Goal: Transaction & Acquisition: Purchase product/service

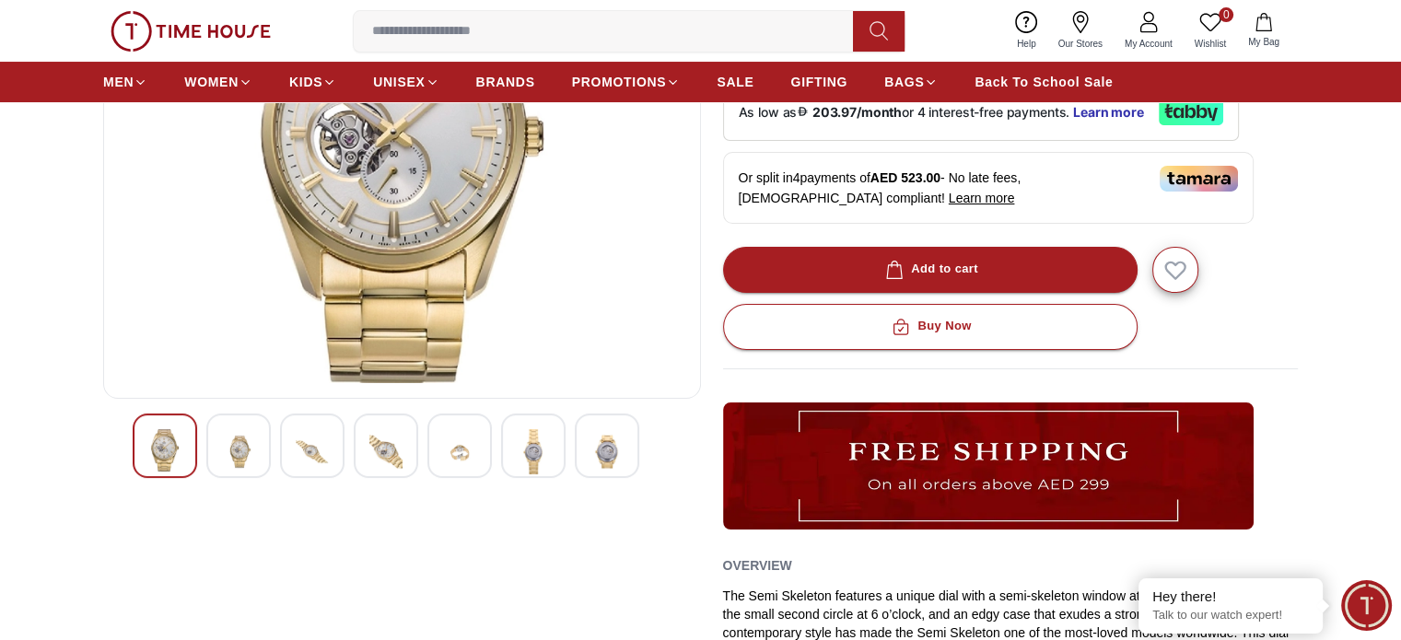
scroll to position [184, 0]
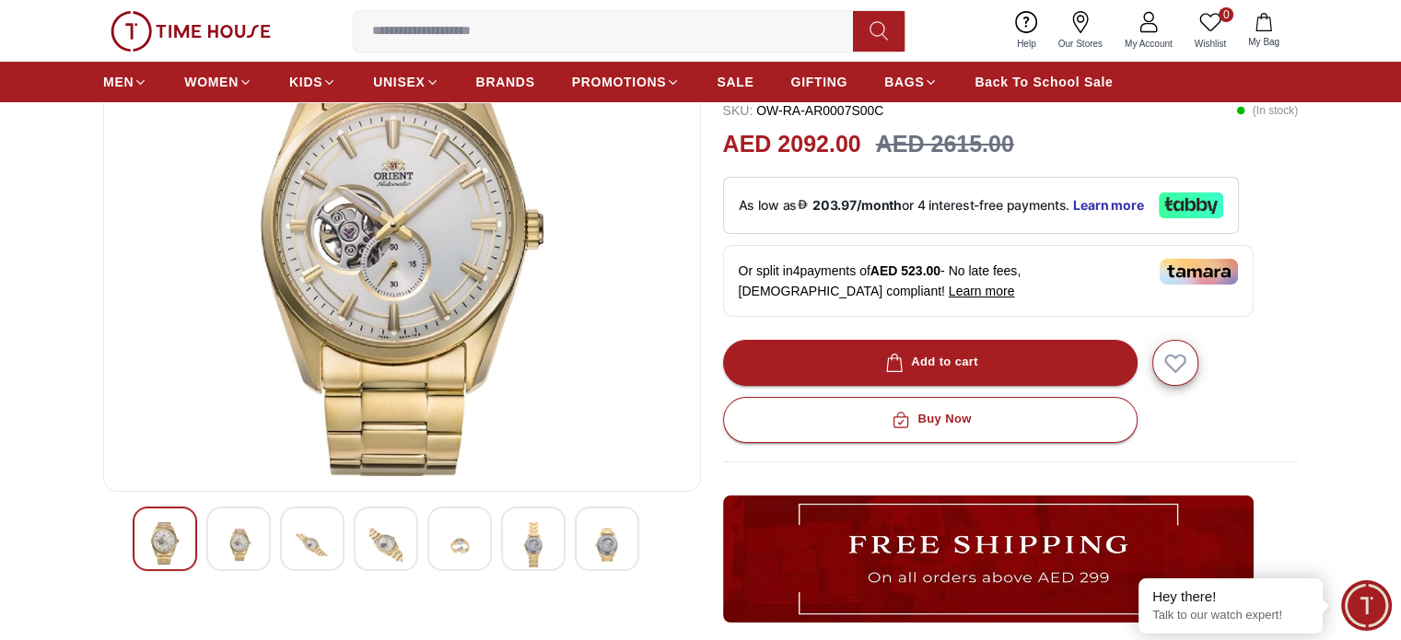
click at [601, 558] on img at bounding box center [607, 544] width 33 height 45
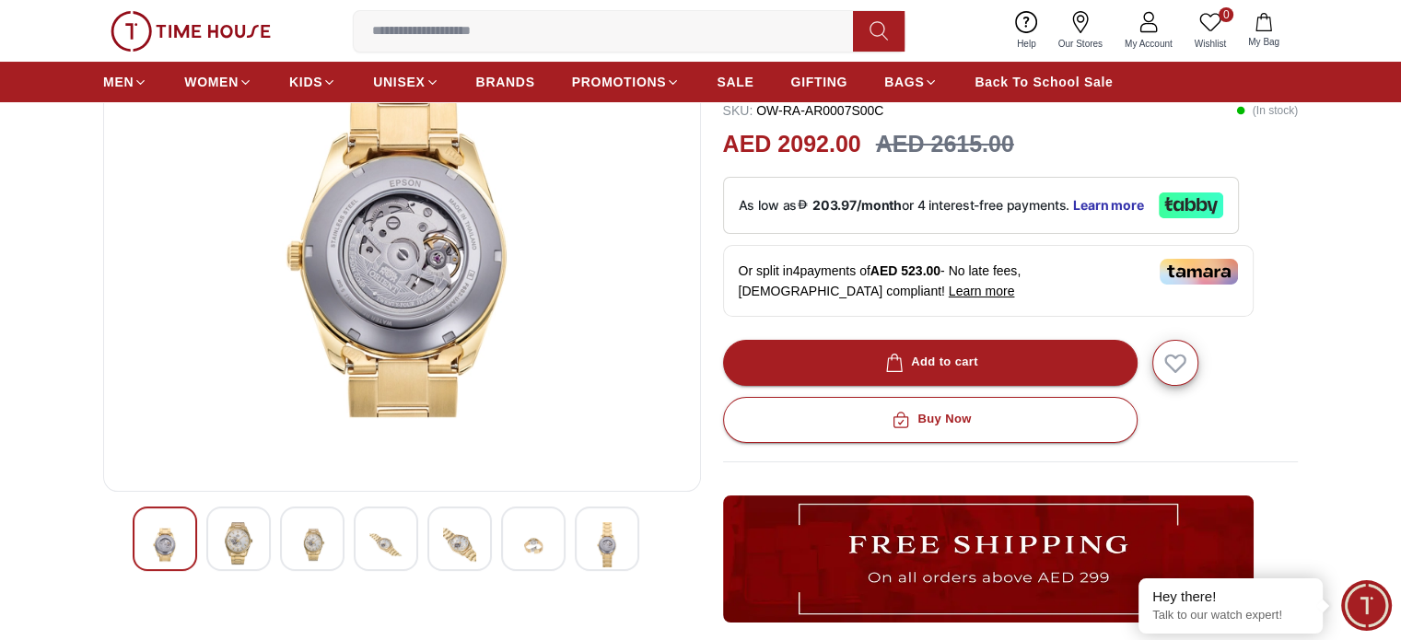
click at [556, 548] on div at bounding box center [533, 539] width 64 height 64
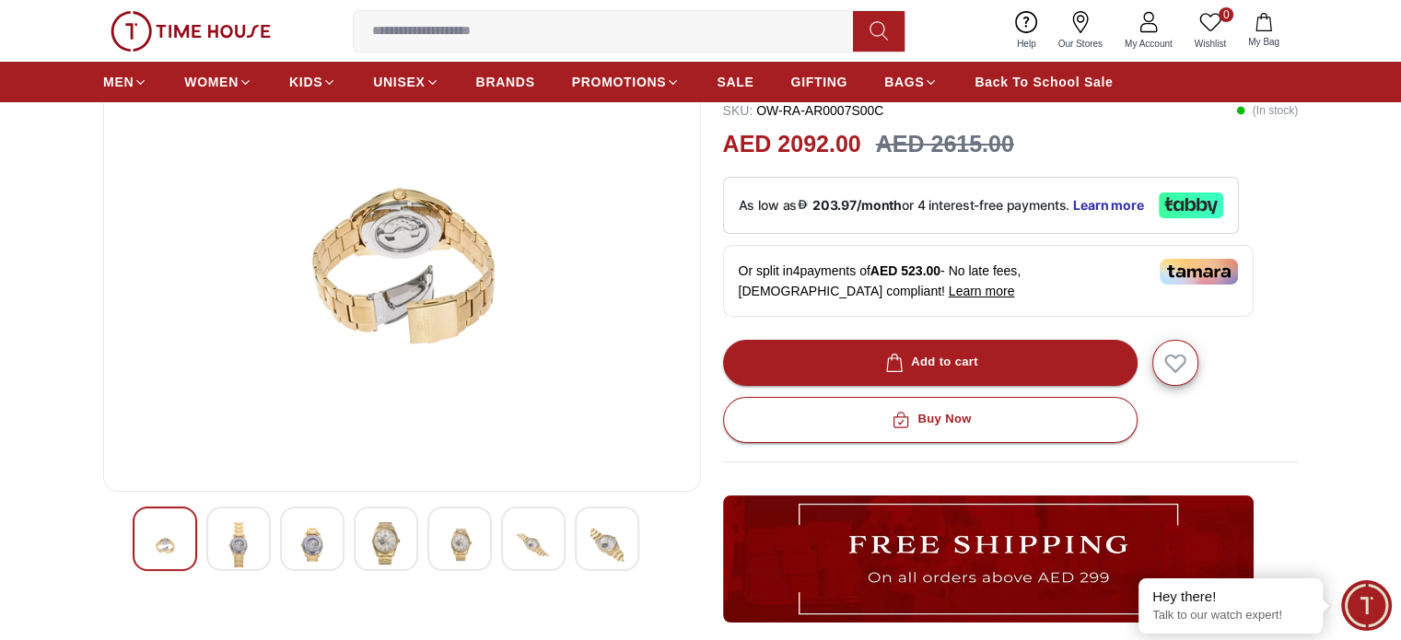
click at [502, 545] on div at bounding box center [533, 539] width 64 height 64
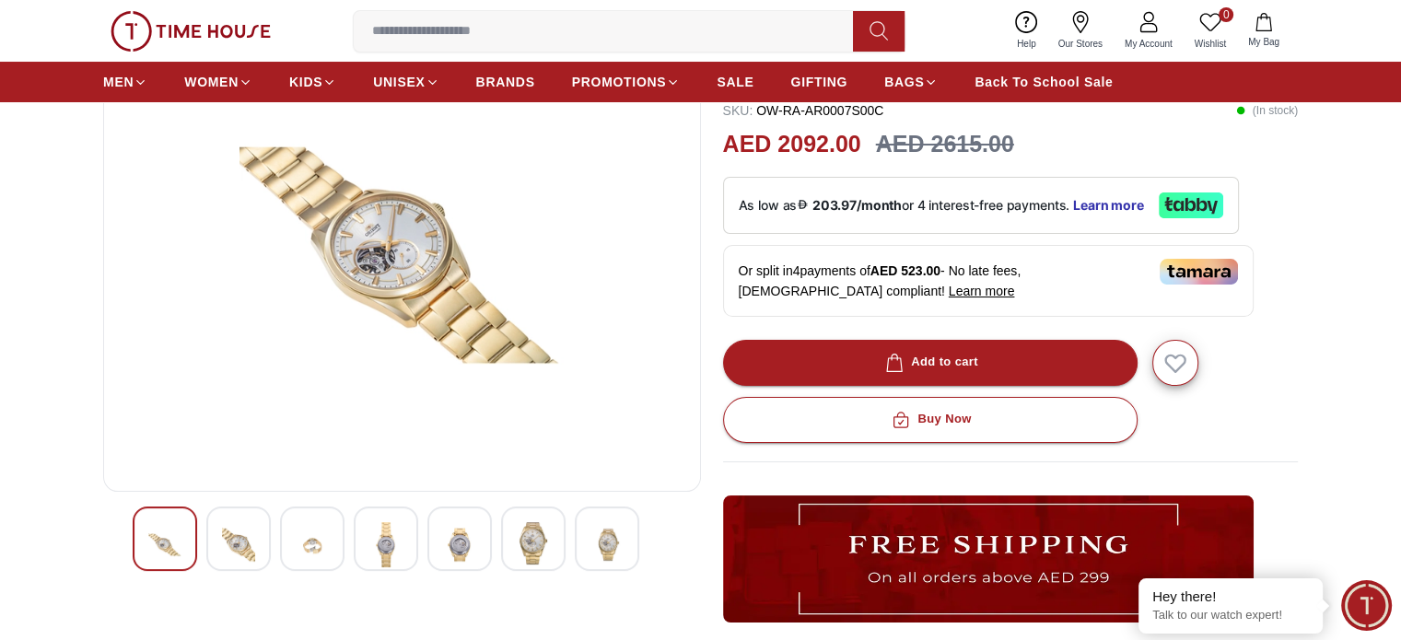
click at [355, 544] on div at bounding box center [386, 539] width 64 height 64
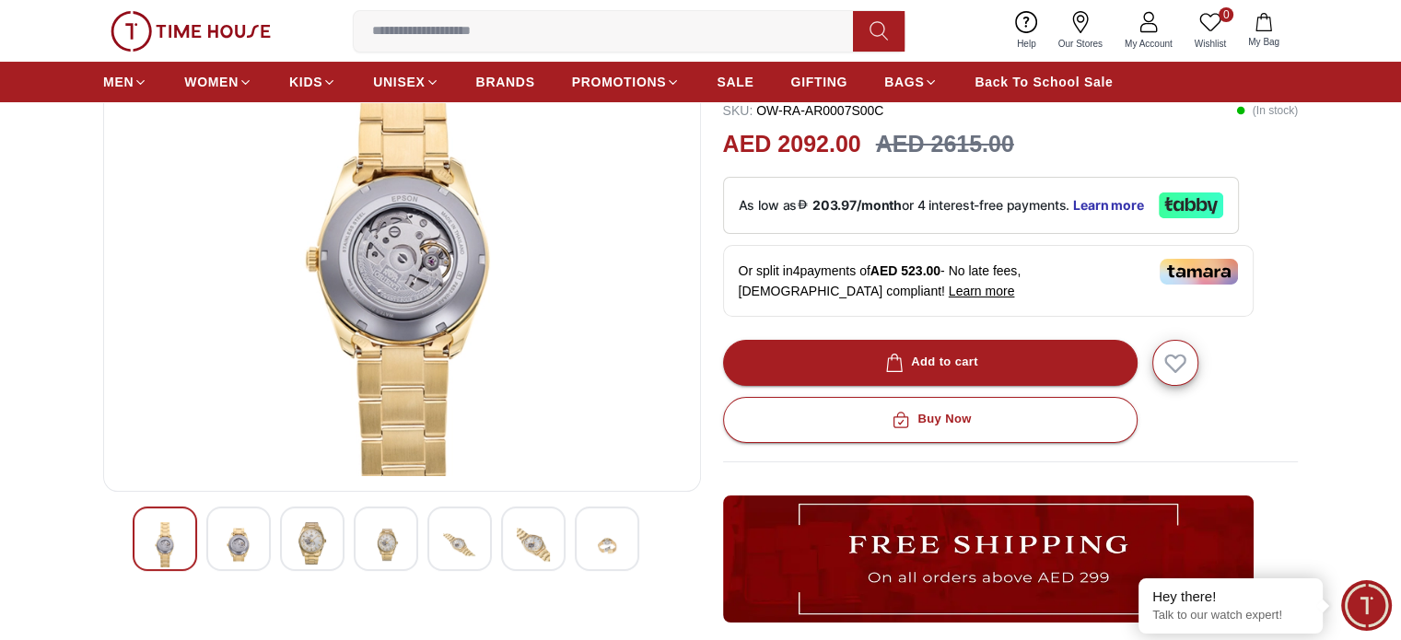
click at [173, 539] on img at bounding box center [164, 544] width 33 height 45
click at [240, 528] on img at bounding box center [238, 544] width 33 height 45
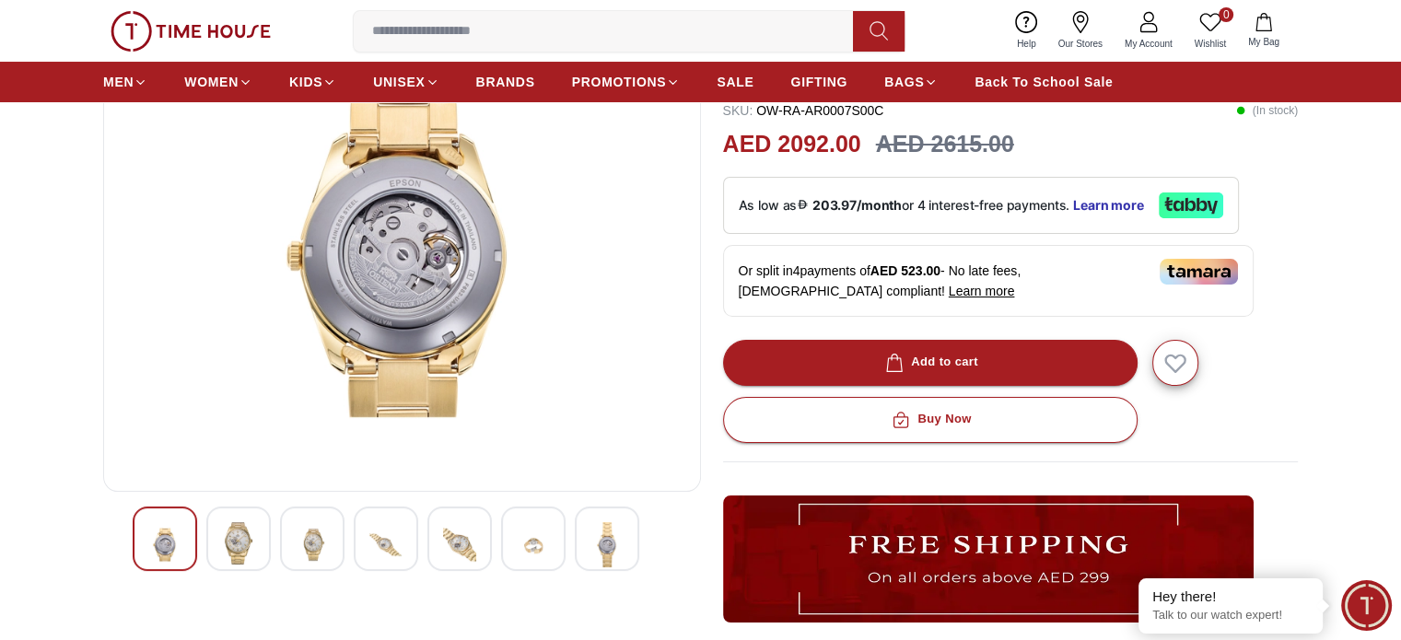
click at [240, 530] on img at bounding box center [238, 543] width 33 height 42
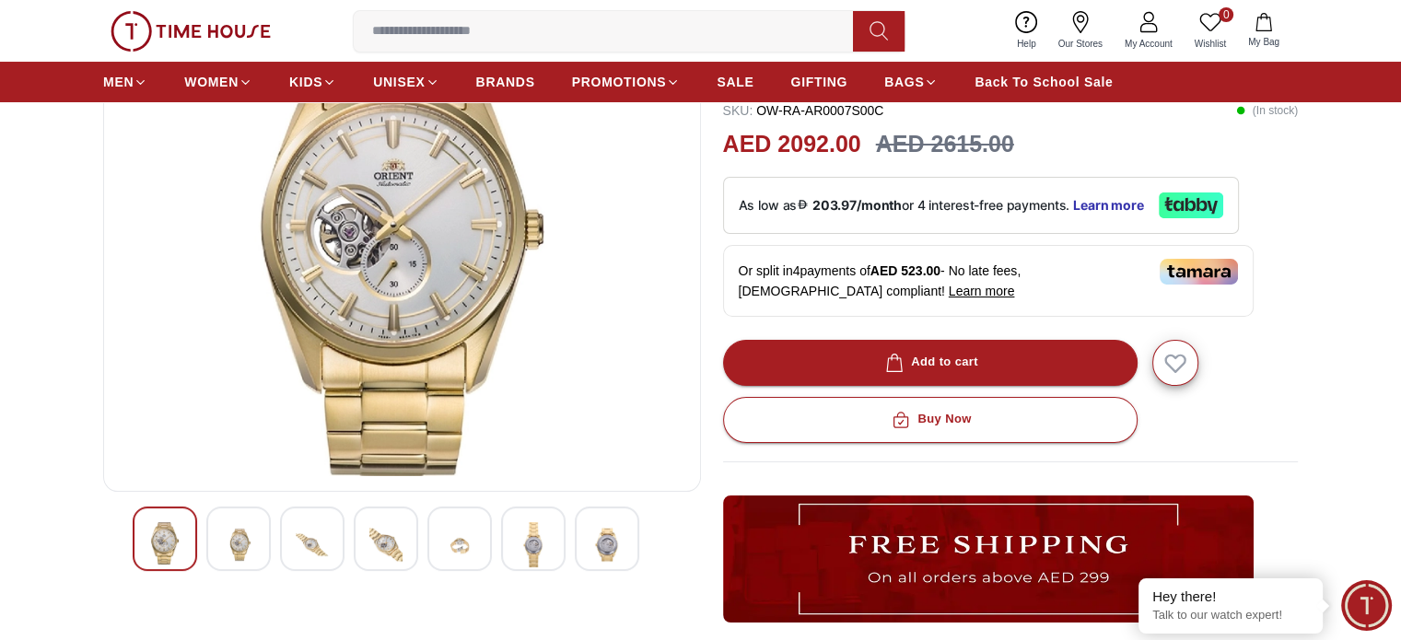
click at [240, 530] on img at bounding box center [238, 544] width 33 height 45
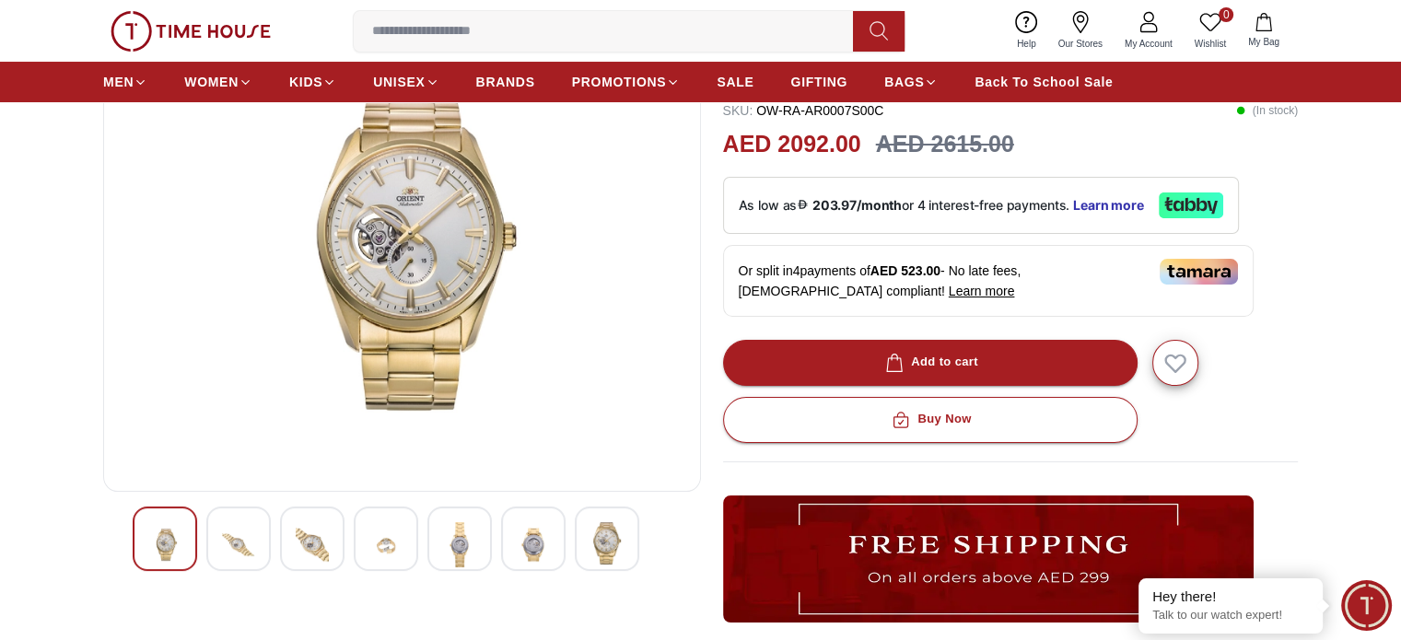
click at [240, 530] on img at bounding box center [238, 544] width 33 height 45
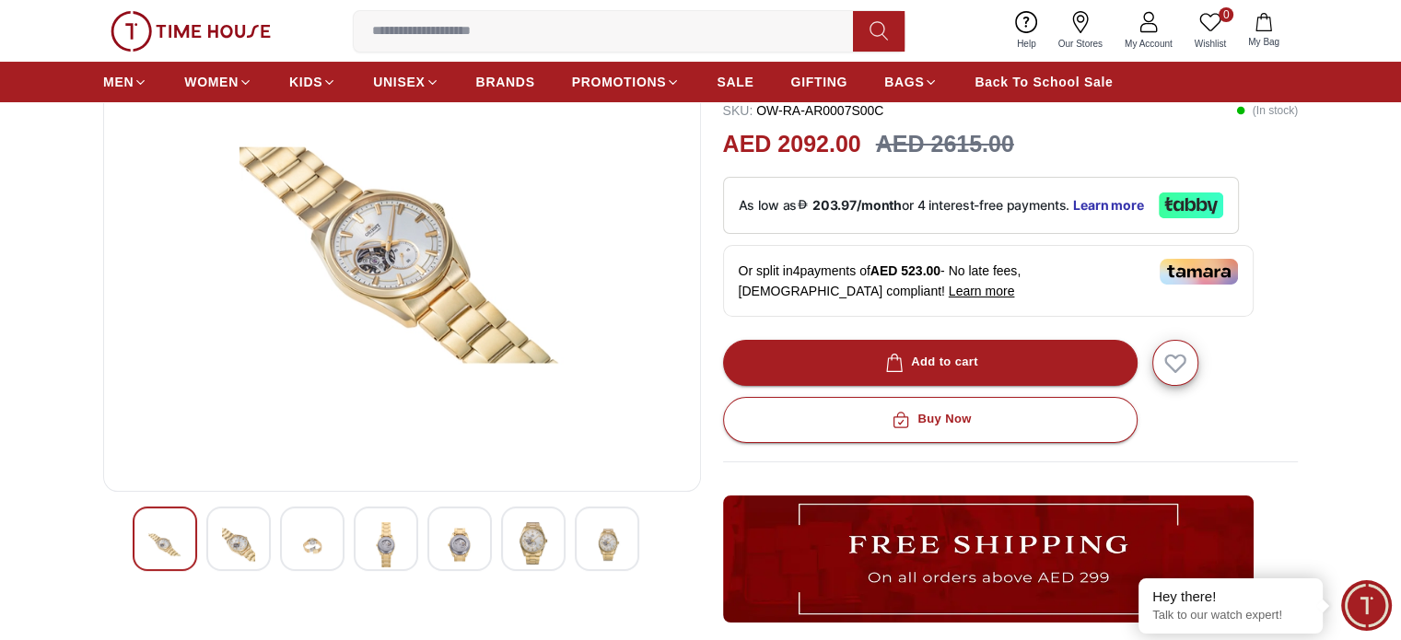
click at [240, 530] on img at bounding box center [238, 544] width 33 height 45
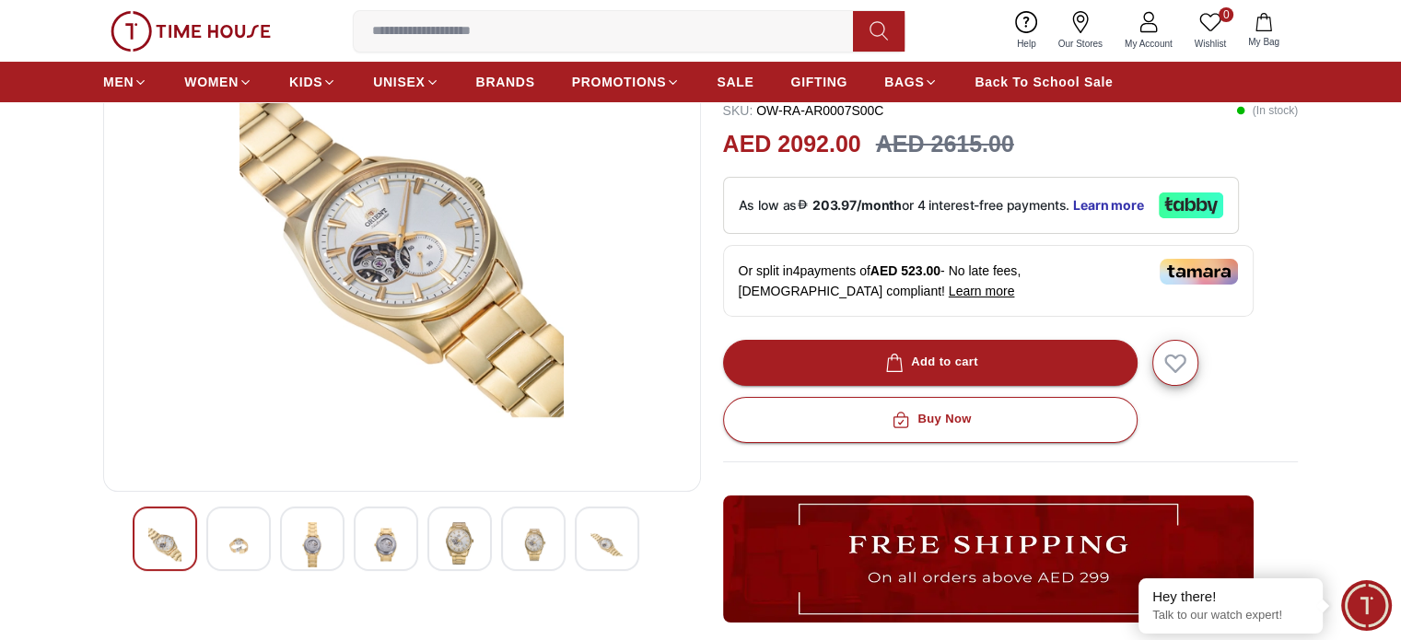
click at [240, 530] on img at bounding box center [238, 544] width 33 height 45
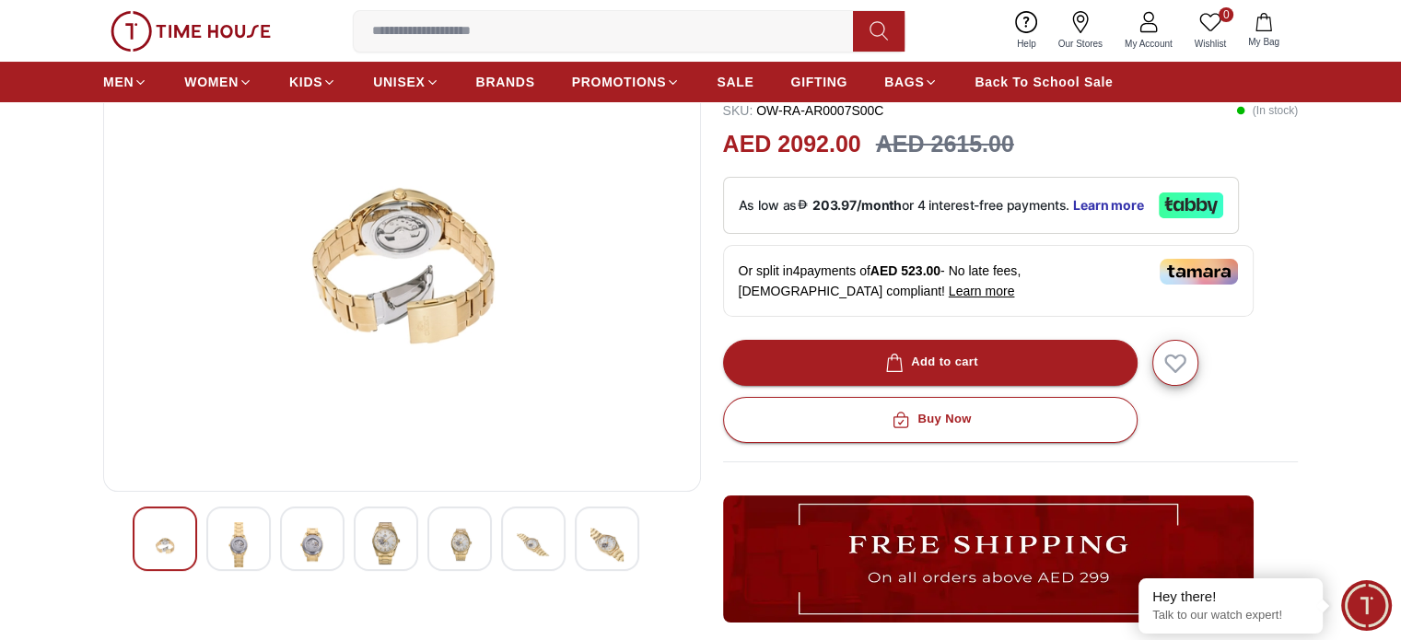
click at [240, 530] on img at bounding box center [238, 544] width 33 height 45
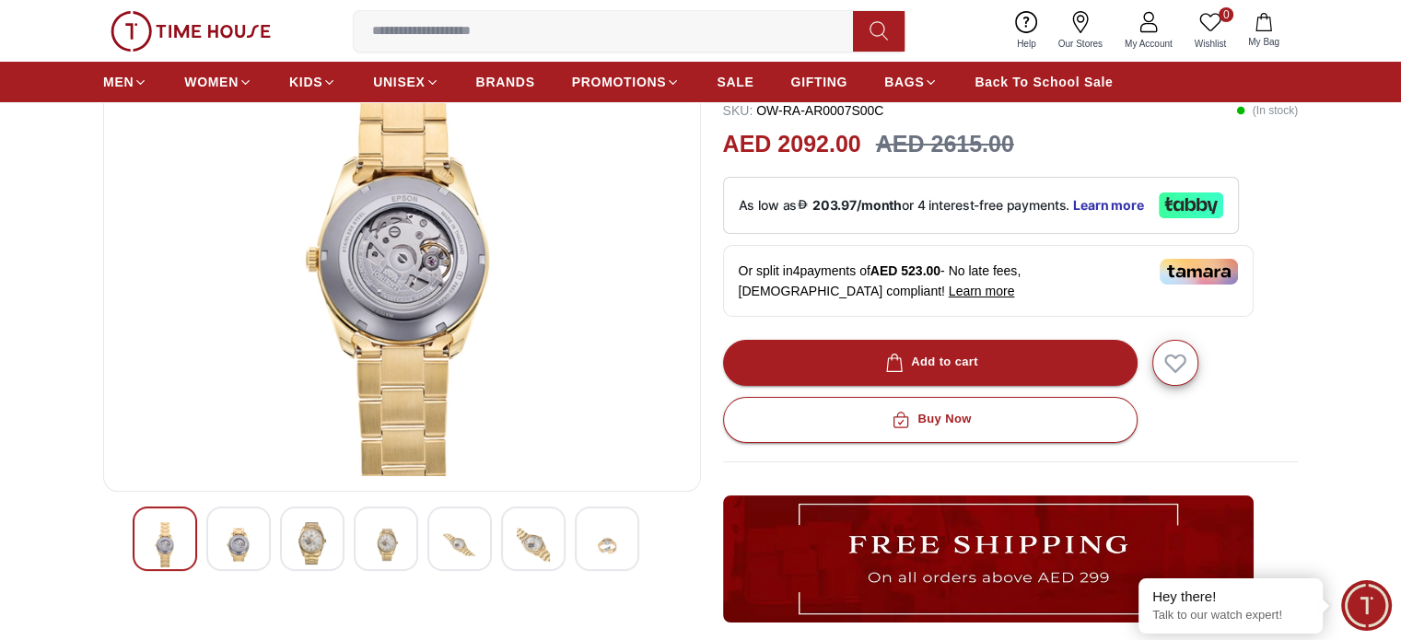
click at [240, 530] on img at bounding box center [238, 544] width 33 height 45
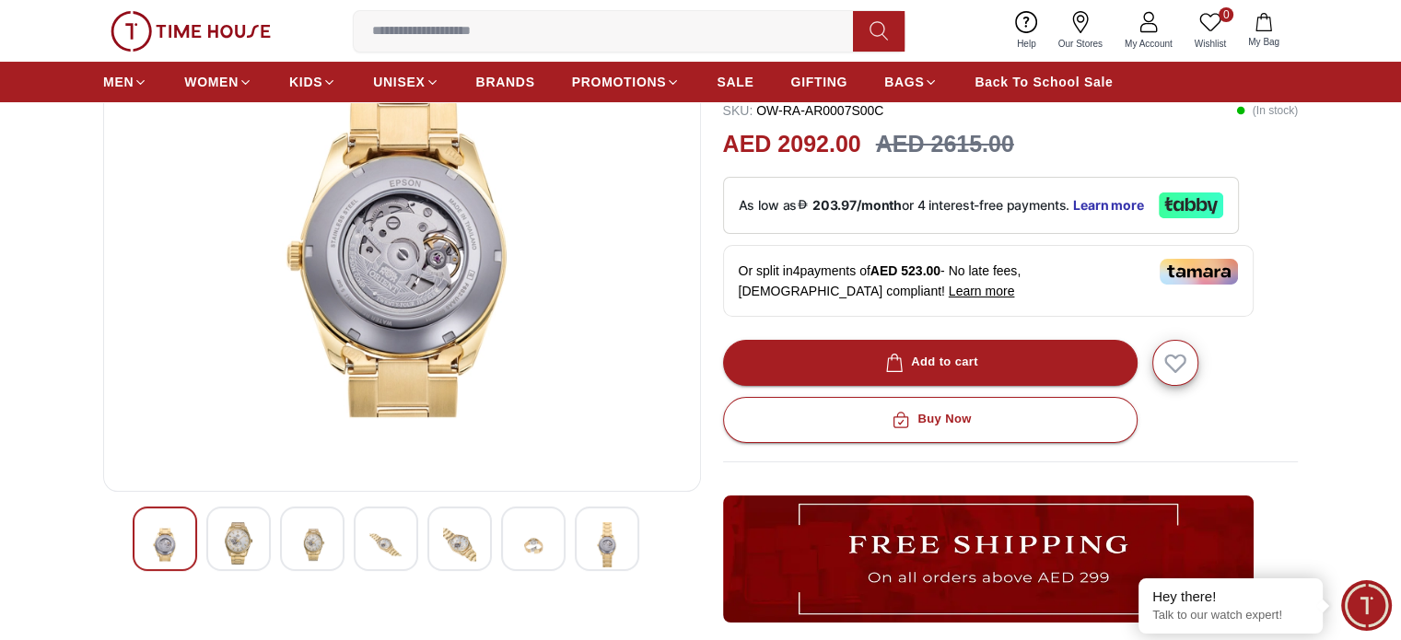
click at [240, 530] on img at bounding box center [238, 543] width 33 height 42
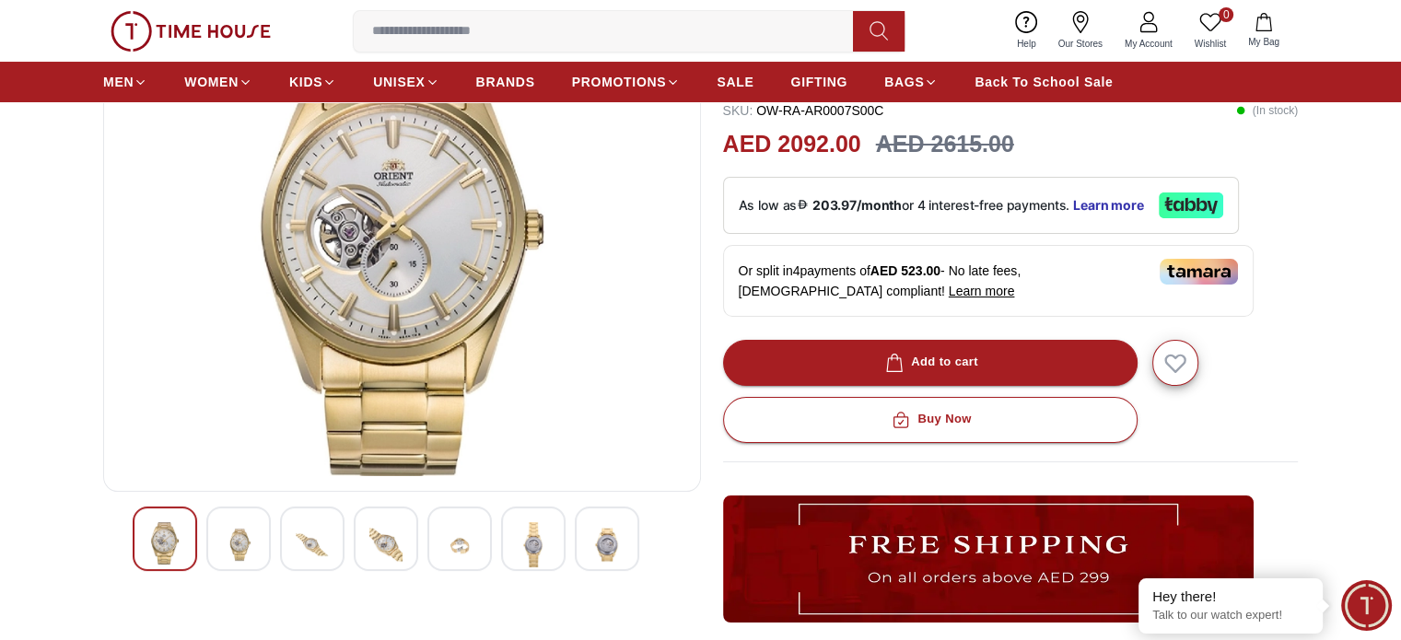
click at [240, 530] on img at bounding box center [238, 544] width 33 height 45
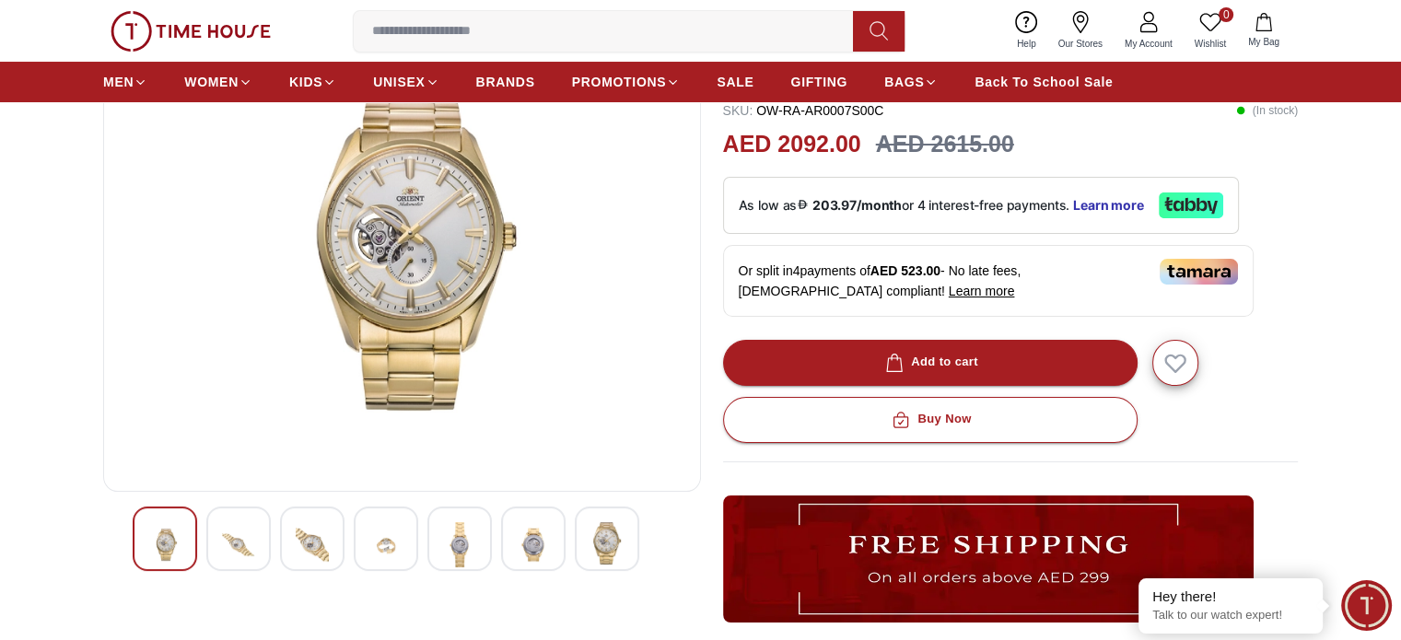
click at [240, 530] on img at bounding box center [238, 544] width 33 height 45
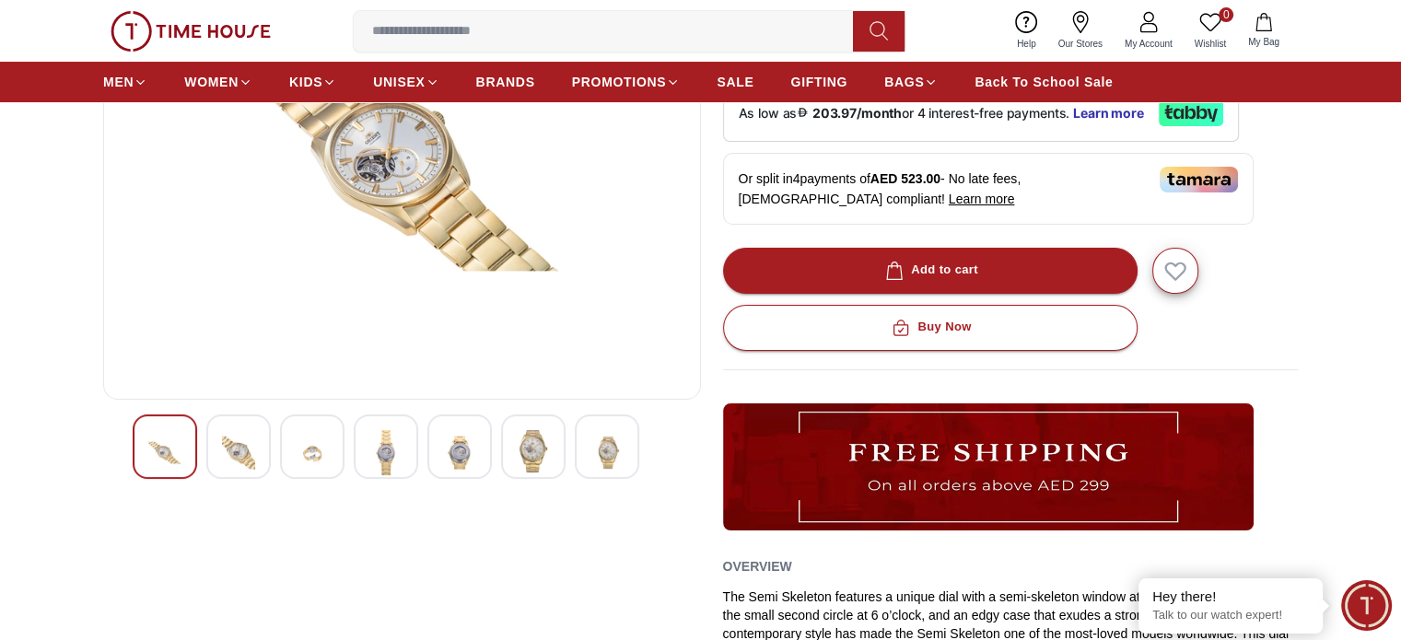
scroll to position [0, 0]
